Goal: Find specific page/section: Find specific page/section

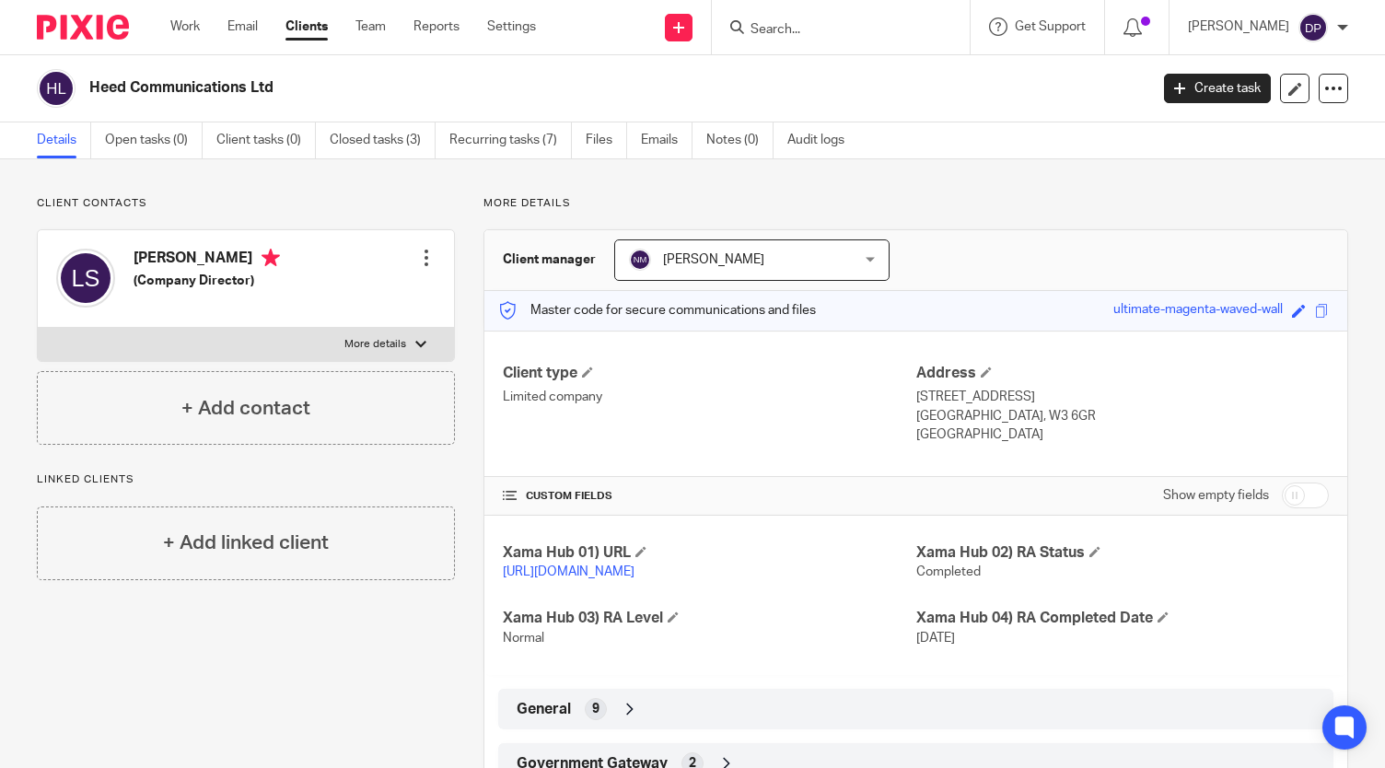
click at [858, 35] on input "Search" at bounding box center [832, 30] width 166 height 17
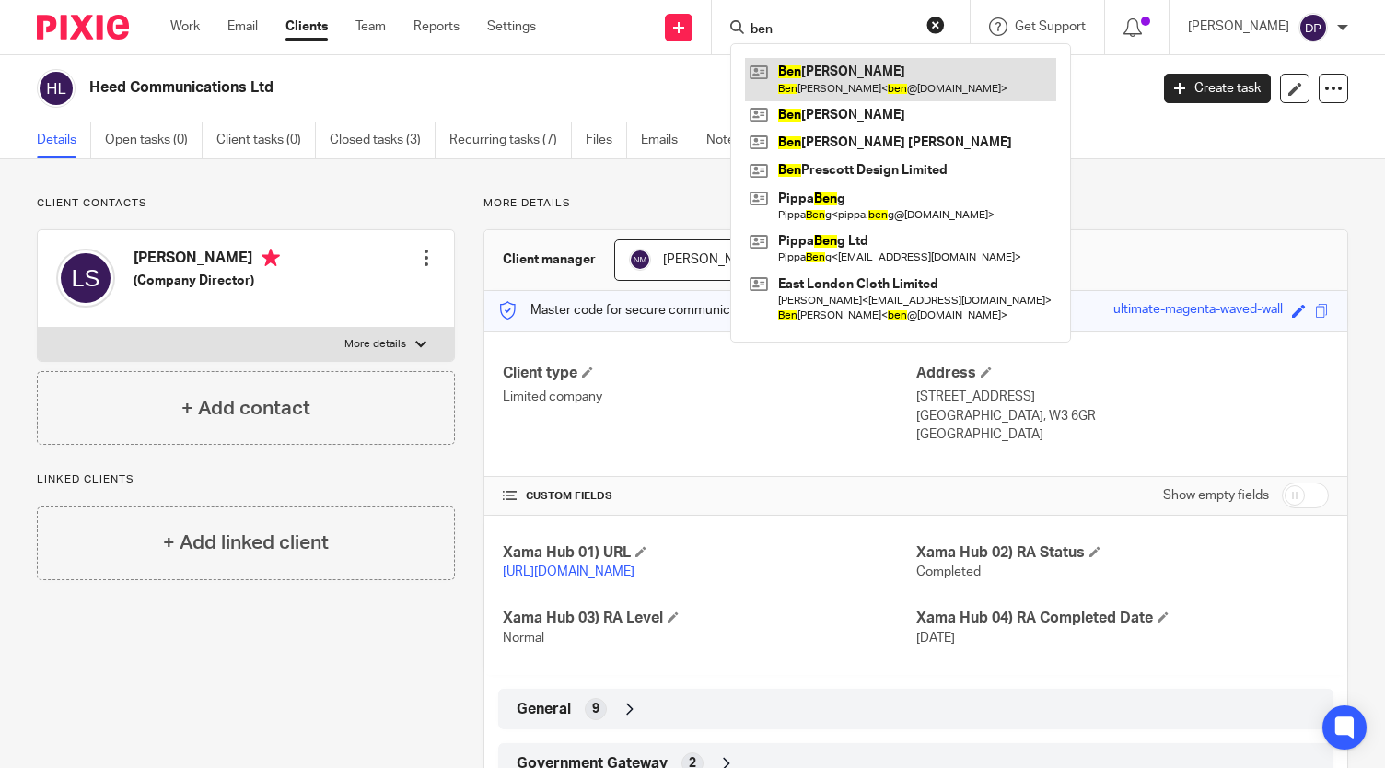
type input "ben"
click at [851, 80] on link at bounding box center [900, 79] width 311 height 42
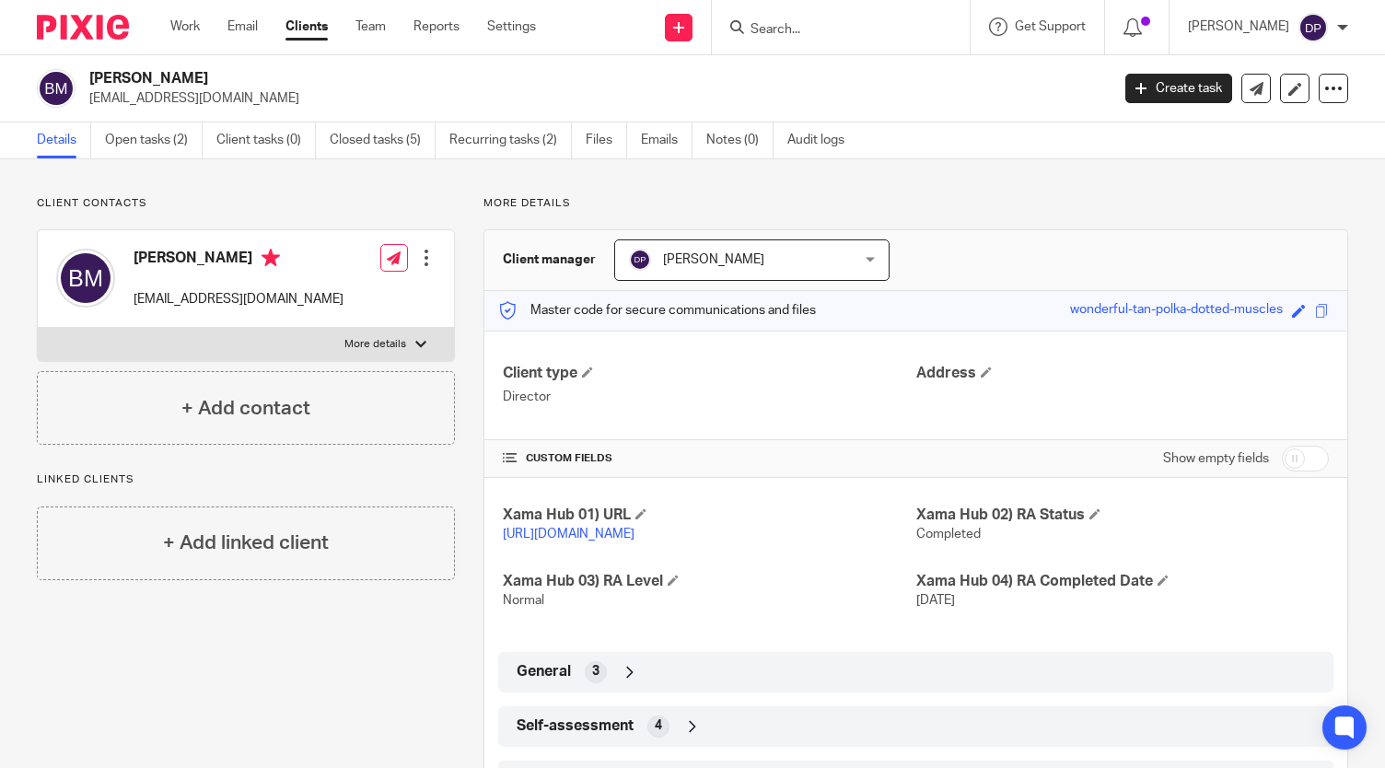
click at [380, 348] on p "More details" at bounding box center [376, 344] width 62 height 15
click at [38, 328] on input "More details" at bounding box center [37, 327] width 1 height 1
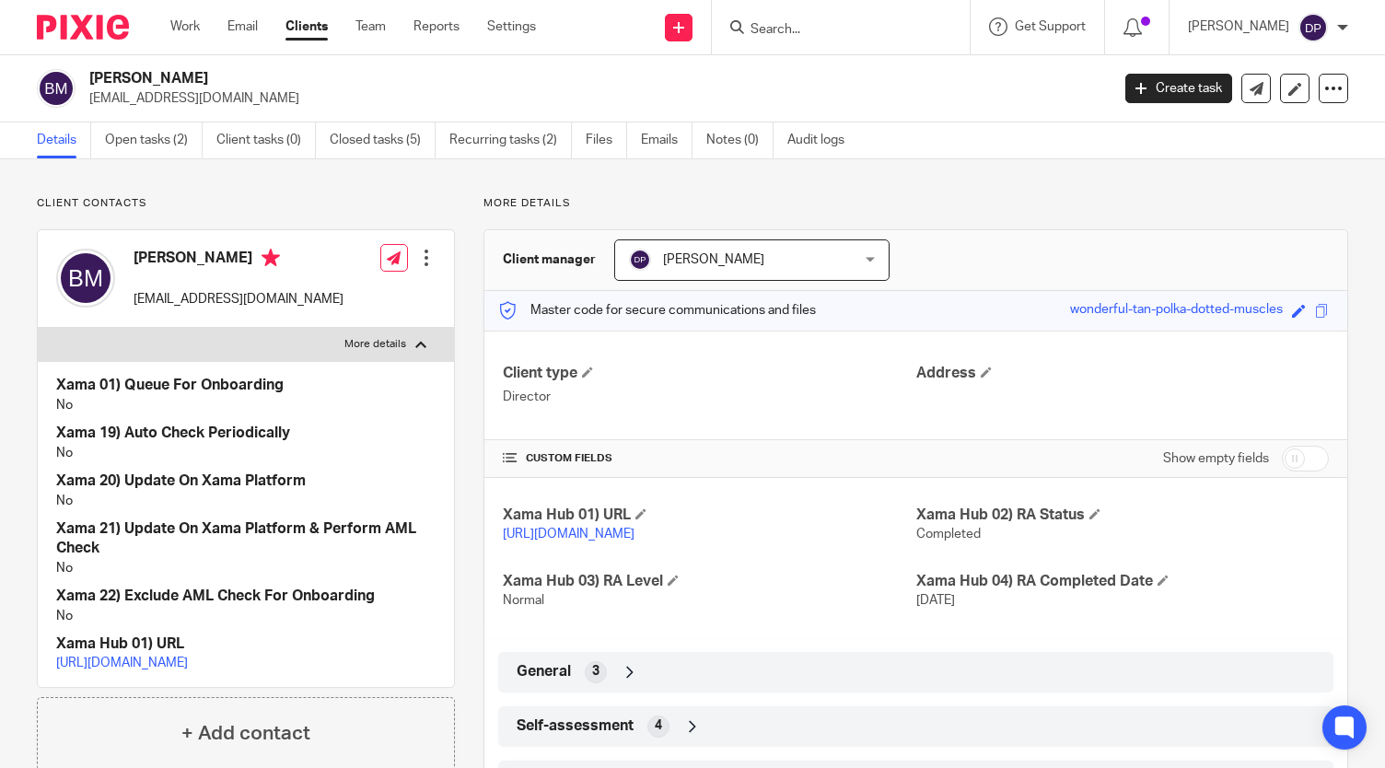
click at [373, 352] on label "More details" at bounding box center [246, 344] width 416 height 33
click at [38, 328] on input "More details" at bounding box center [37, 327] width 1 height 1
checkbox input "false"
